Goal: Information Seeking & Learning: Learn about a topic

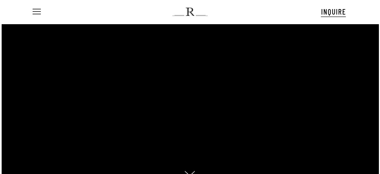
scroll to position [25, 0]
click at [42, 11] on nav "Menu" at bounding box center [40, 12] width 17 height 24
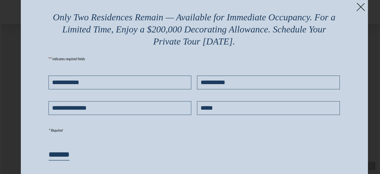
scroll to position [0, 0]
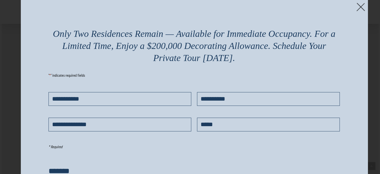
click at [360, 5] on img at bounding box center [361, 7] width 8 height 8
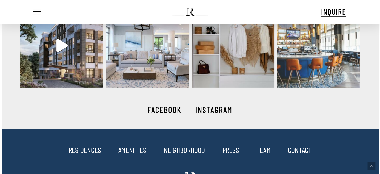
scroll to position [960, 0]
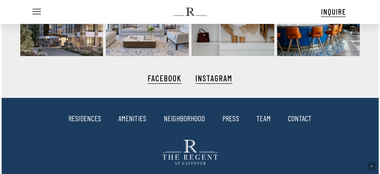
click at [132, 121] on link "AMENITIES" at bounding box center [132, 117] width 28 height 9
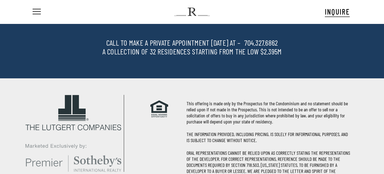
click at [350, 111] on p "This offering is made only by the Prospectus for the Condominium and no stateme…" at bounding box center [269, 112] width 164 height 24
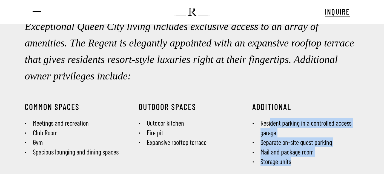
drag, startPoint x: 272, startPoint y: 121, endPoint x: 325, endPoint y: 162, distance: 67.2
click at [325, 162] on ul "Resident parking in a controlled access garage Separate on-site guest parking M…" at bounding box center [306, 142] width 107 height 48
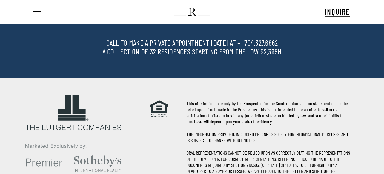
click at [274, 121] on p "This offering is made only by the Prospectus for the Condominium and no stateme…" at bounding box center [269, 112] width 164 height 24
